Goal: Information Seeking & Learning: Learn about a topic

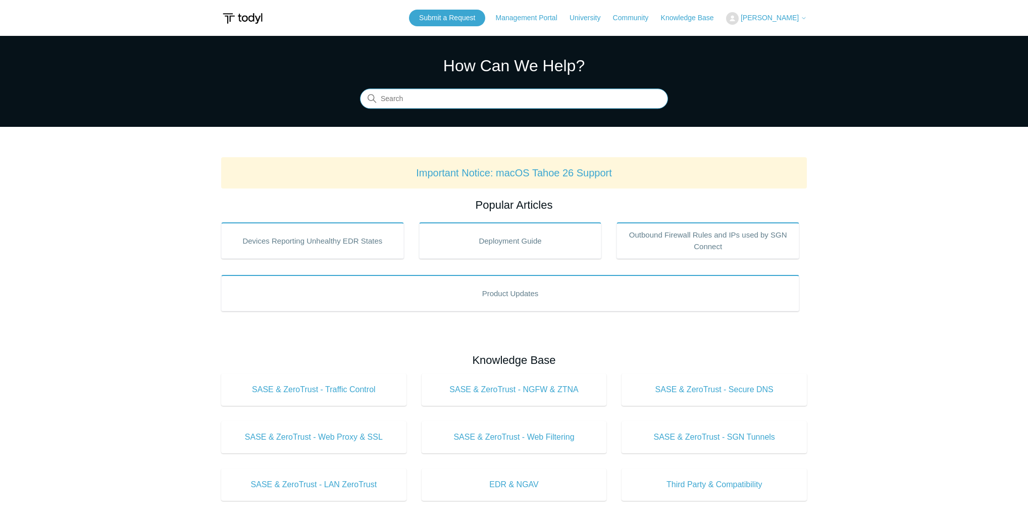
click at [490, 95] on input "Search" at bounding box center [514, 99] width 308 height 20
type input "azure"
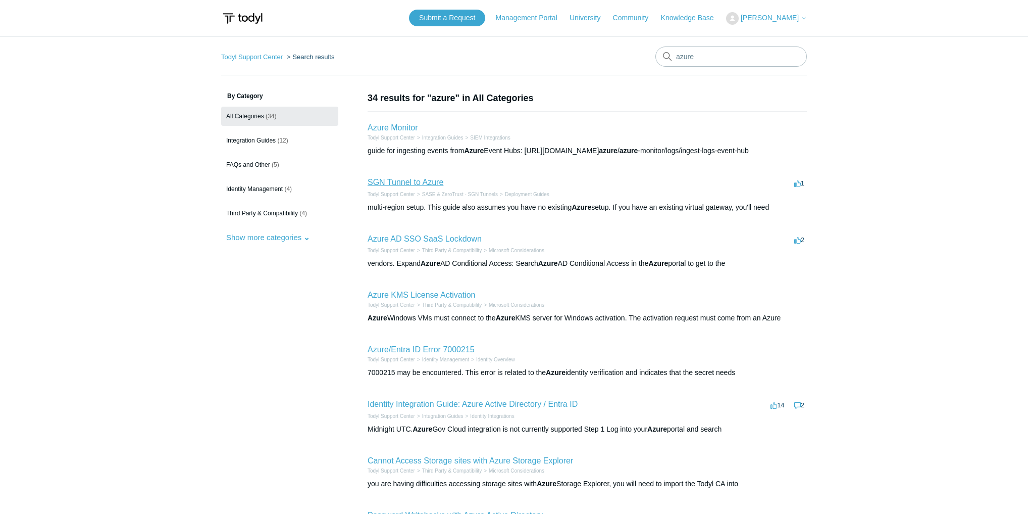
click at [397, 182] on link "SGN Tunnel to Azure" at bounding box center [406, 182] width 76 height 9
